Goal: Find specific page/section: Find specific page/section

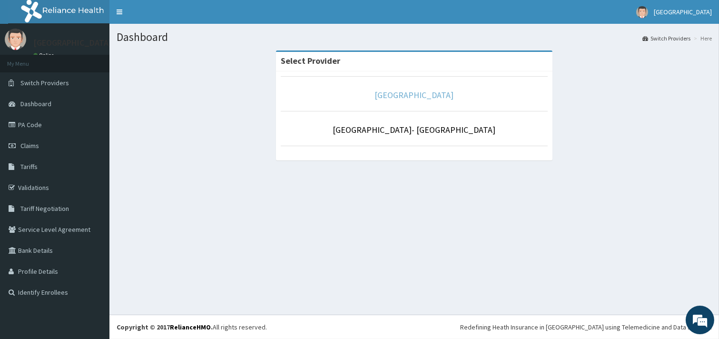
click at [417, 97] on link "[GEOGRAPHIC_DATA]" at bounding box center [414, 94] width 79 height 11
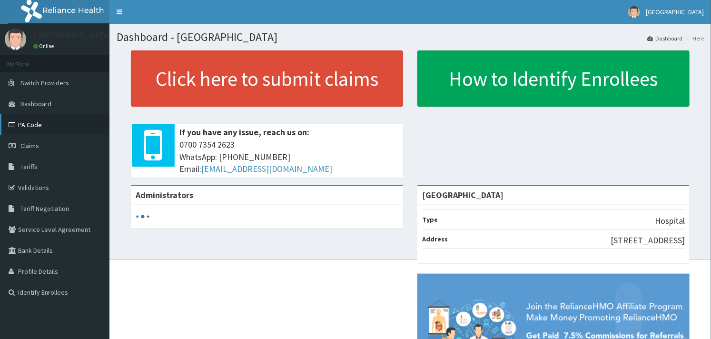
click at [20, 124] on link "PA Code" at bounding box center [54, 124] width 109 height 21
